Goal: Information Seeking & Learning: Find specific fact

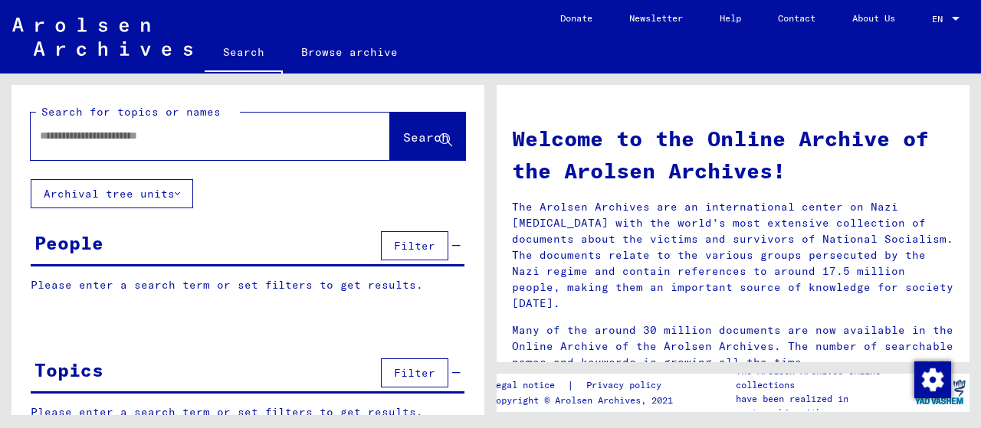
click at [145, 195] on button "Archival tree units" at bounding box center [112, 193] width 162 height 29
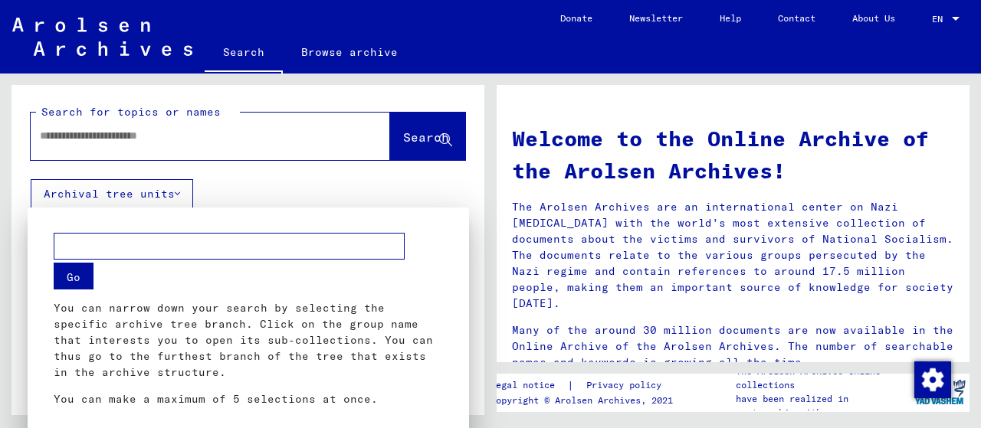
scroll to position [14, 0]
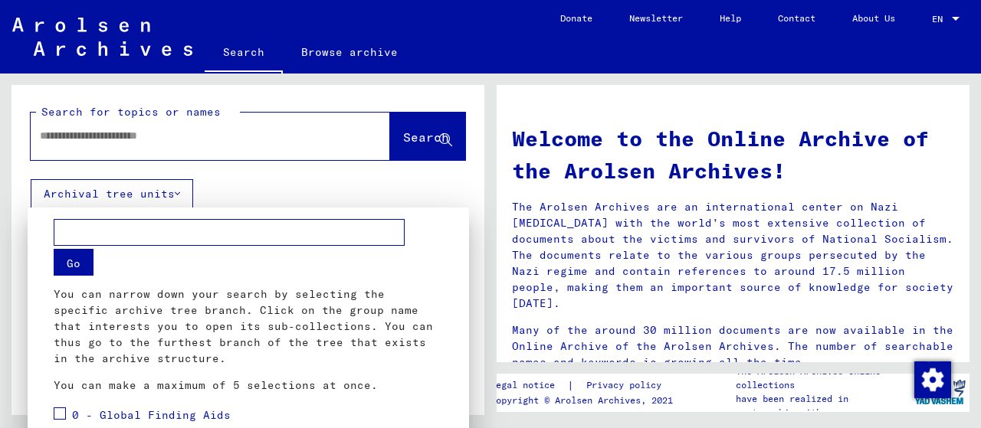
click at [144, 130] on div at bounding box center [490, 214] width 981 height 428
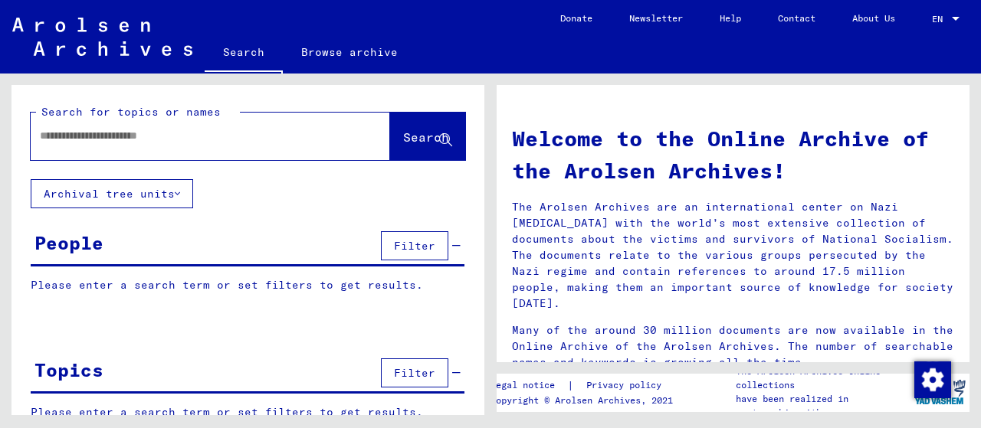
click at [142, 144] on div at bounding box center [187, 136] width 313 height 34
click at [133, 136] on input "text" at bounding box center [192, 136] width 304 height 16
type input "*******"
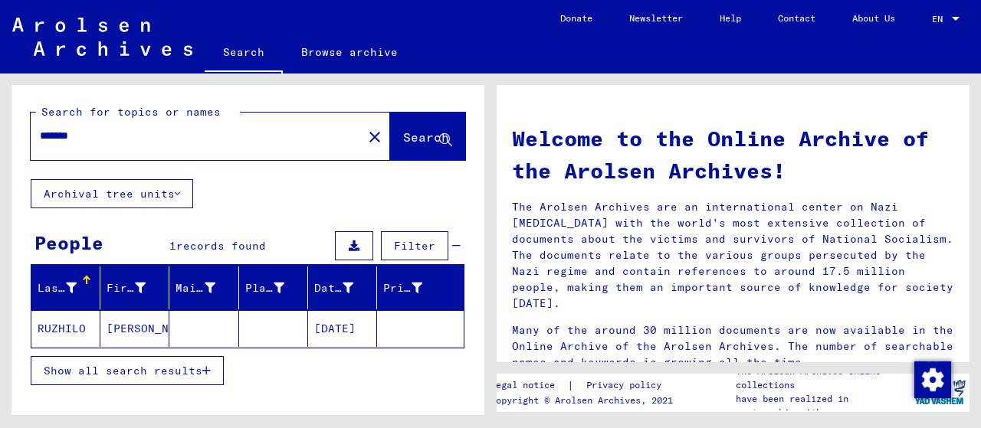
click at [71, 327] on mat-cell "RUZHILO" at bounding box center [65, 328] width 69 height 37
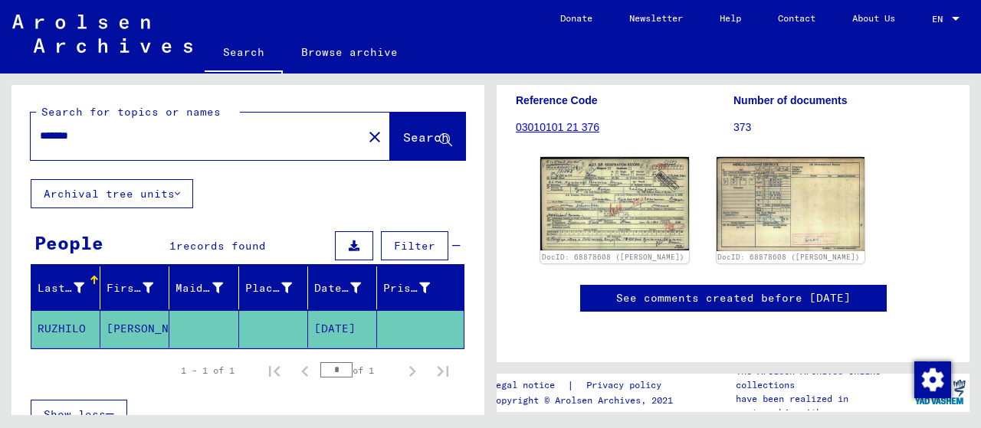
scroll to position [230, 0]
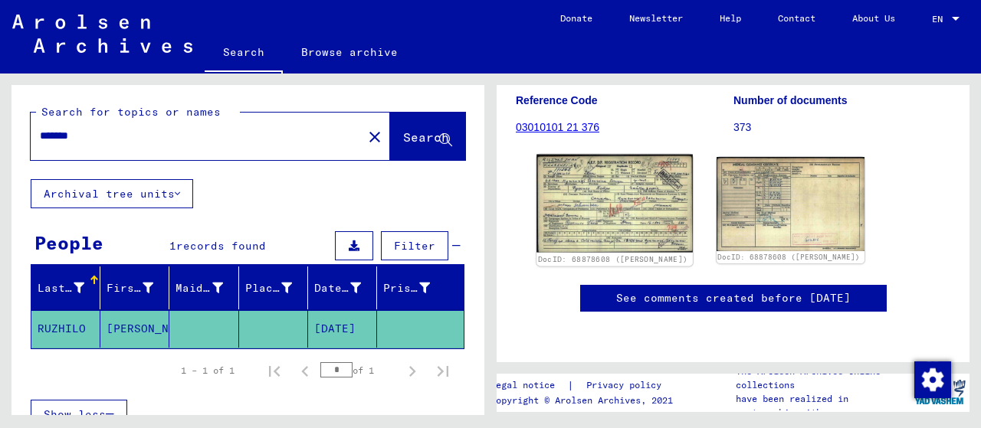
click at [630, 205] on img at bounding box center [615, 204] width 156 height 98
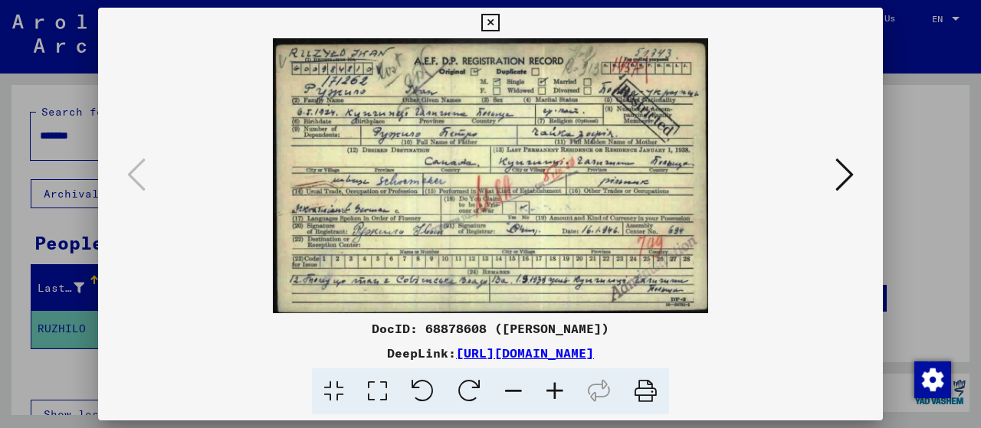
click at [491, 22] on icon at bounding box center [490, 23] width 18 height 18
